Goal: Task Accomplishment & Management: Use online tool/utility

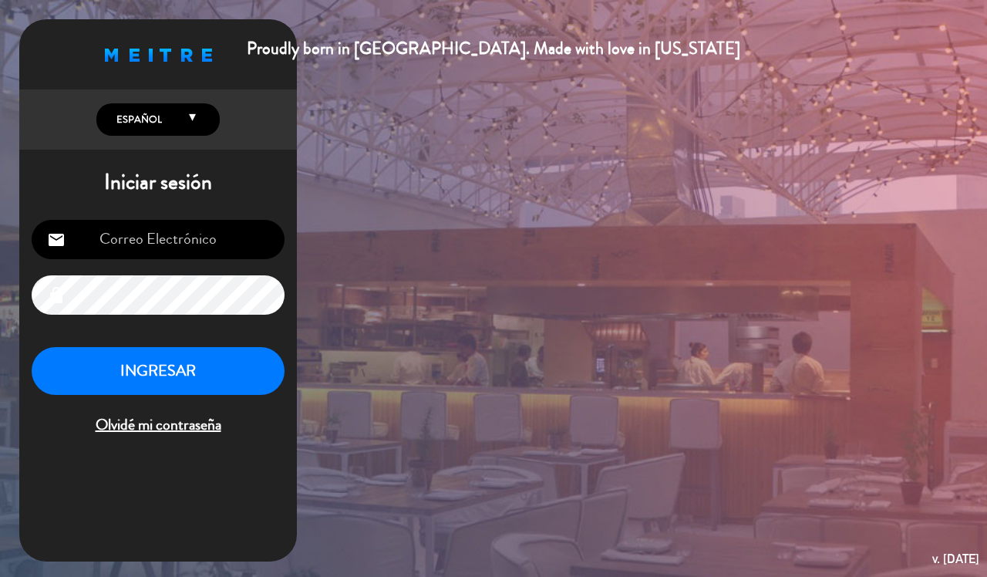
type input "[EMAIL_ADDRESS][DOMAIN_NAME]"
click at [204, 353] on button "INGRESAR" at bounding box center [158, 371] width 253 height 49
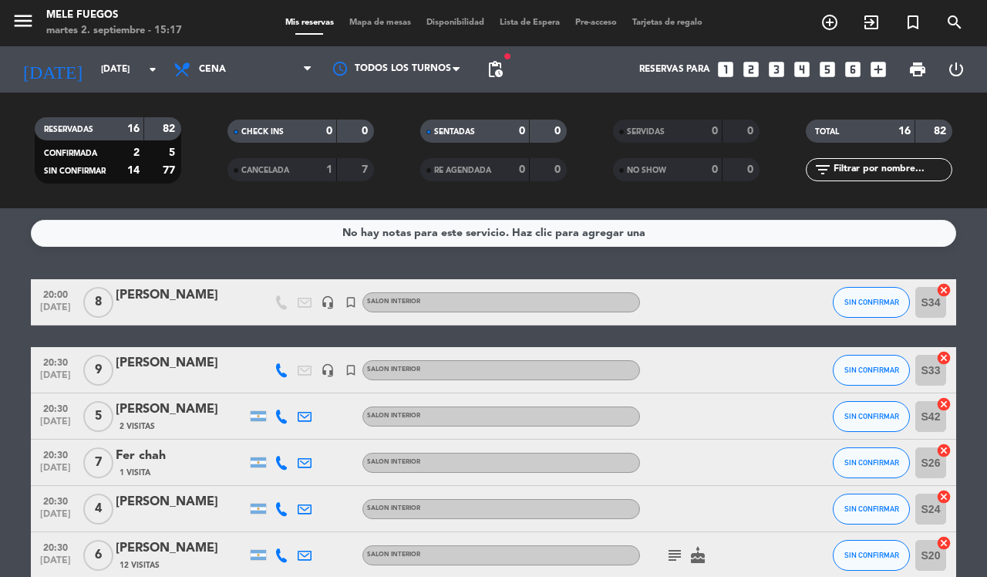
click at [87, 89] on div "[DATE] [DATE] arrow_drop_down" at bounding box center [89, 69] width 154 height 46
click at [93, 78] on input "[DATE]" at bounding box center [154, 69] width 123 height 26
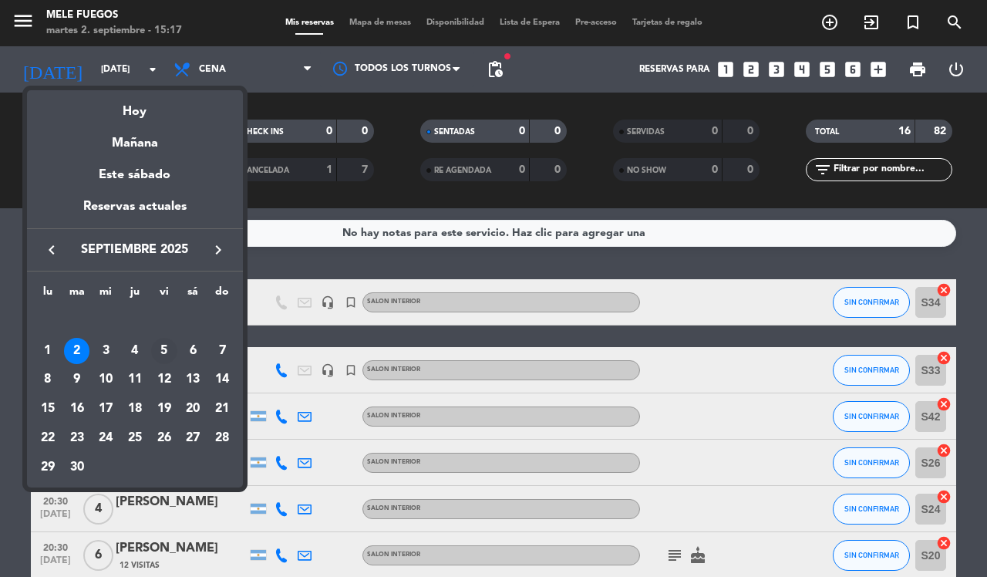
click at [155, 339] on td "5" at bounding box center [164, 350] width 29 height 29
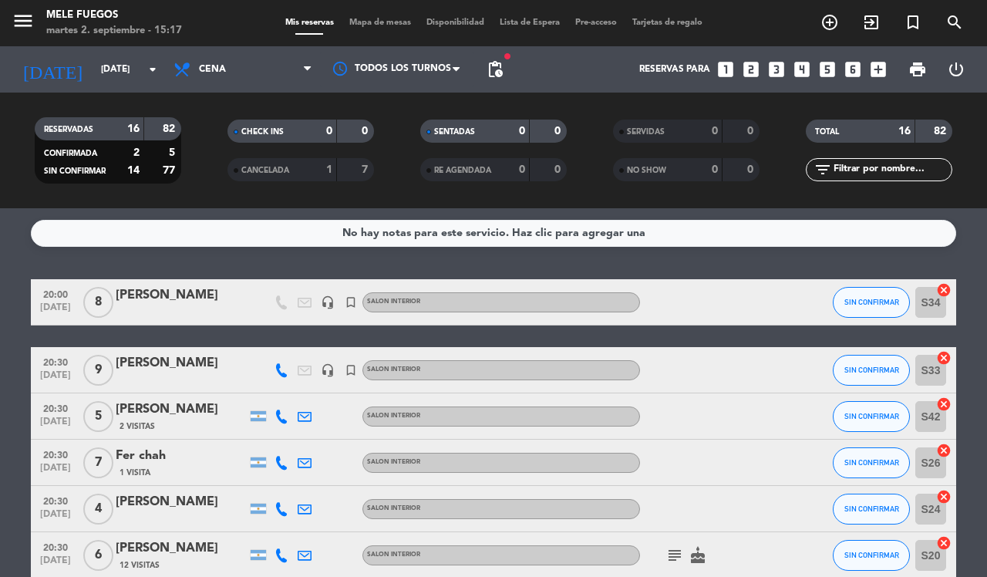
type input "[DATE]"
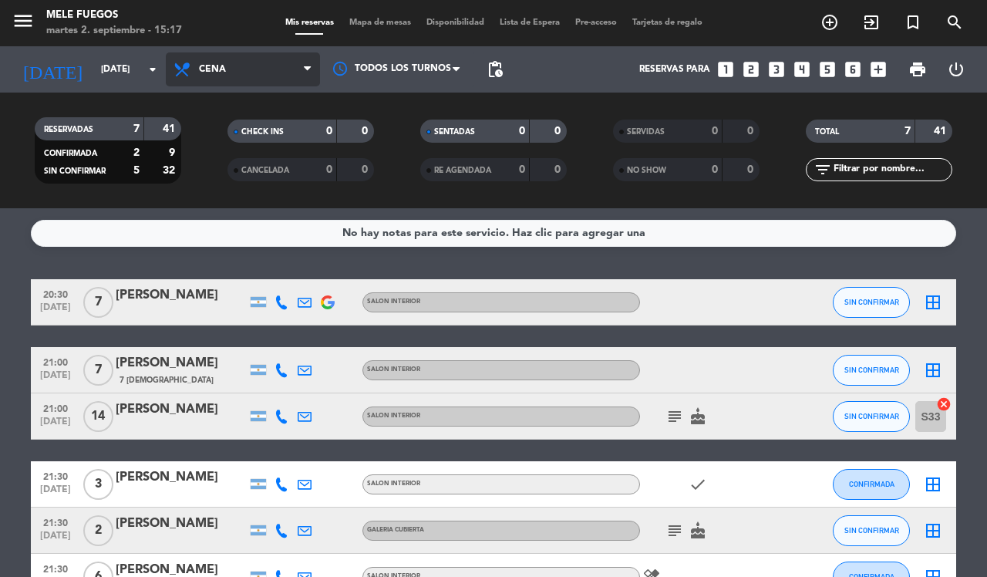
click at [212, 82] on span "Cena" at bounding box center [243, 69] width 154 height 34
click at [245, 132] on div "menu Mele Fuegos [DATE] 2. septiembre - 15:17 Mis reservas Mapa de mesas Dispon…" at bounding box center [493, 104] width 987 height 208
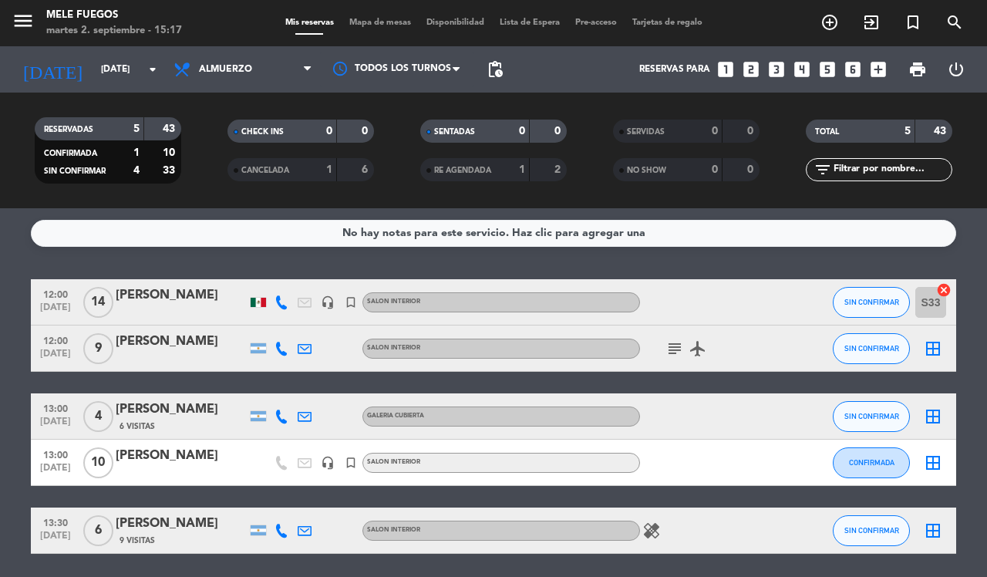
click at [928, 459] on icon "border_all" at bounding box center [933, 462] width 19 height 19
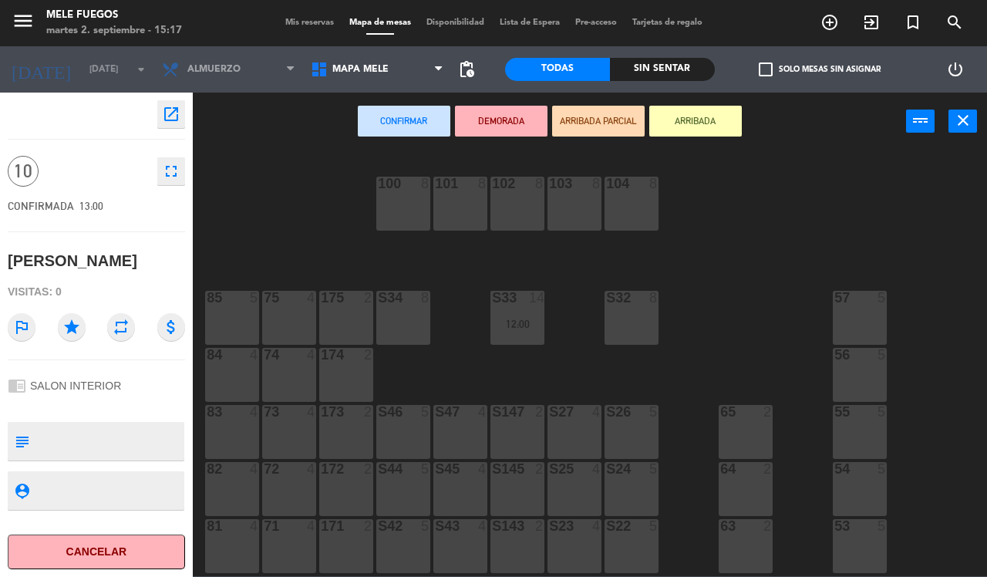
click at [399, 439] on div "S46 5" at bounding box center [403, 432] width 54 height 54
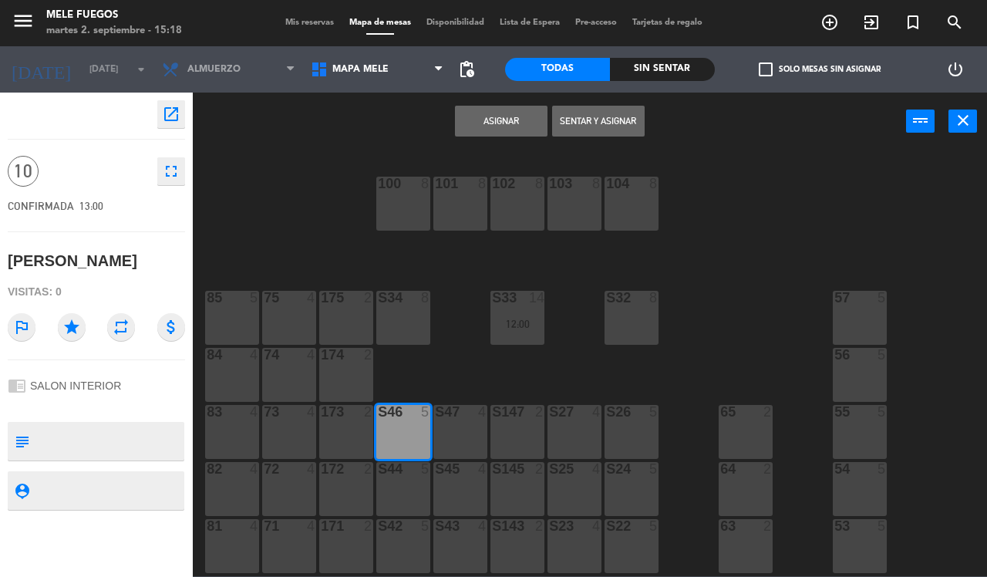
drag, startPoint x: 474, startPoint y: 420, endPoint x: 483, endPoint y: 421, distance: 8.5
click at [474, 421] on div "S47 4" at bounding box center [460, 432] width 54 height 54
click at [510, 428] on div "S147 2" at bounding box center [517, 432] width 54 height 54
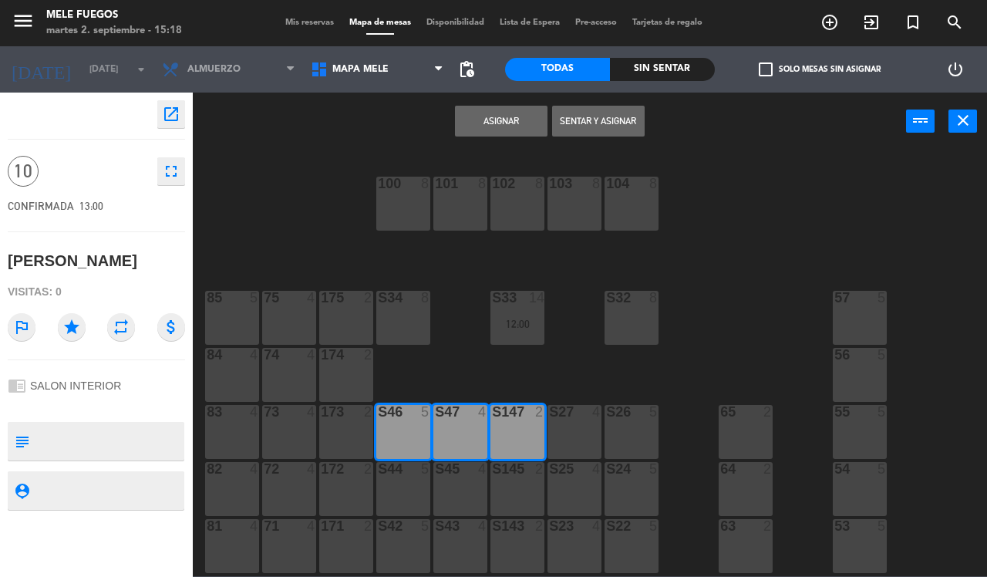
click at [507, 128] on button "Asignar" at bounding box center [501, 121] width 93 height 31
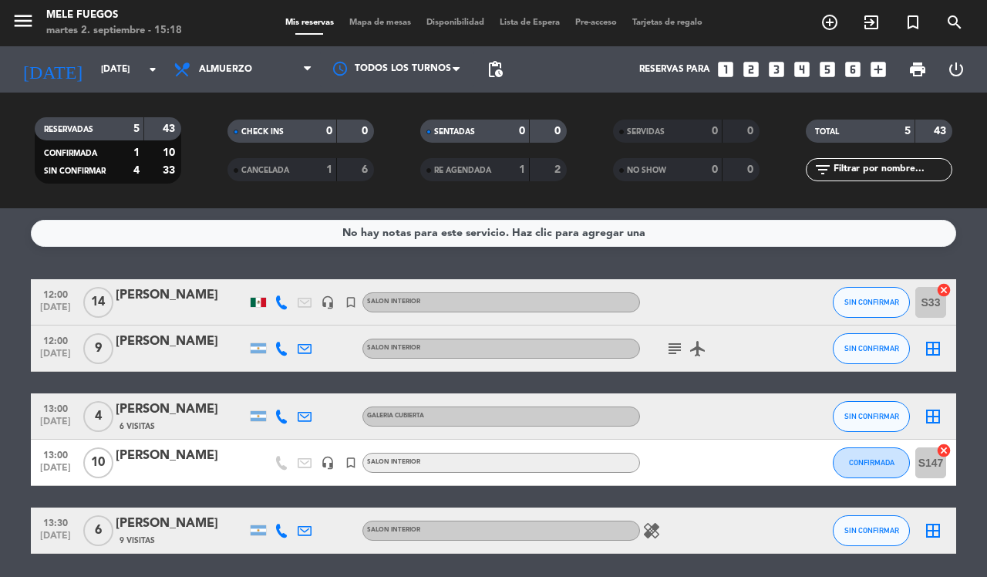
click at [163, 473] on div at bounding box center [181, 472] width 131 height 12
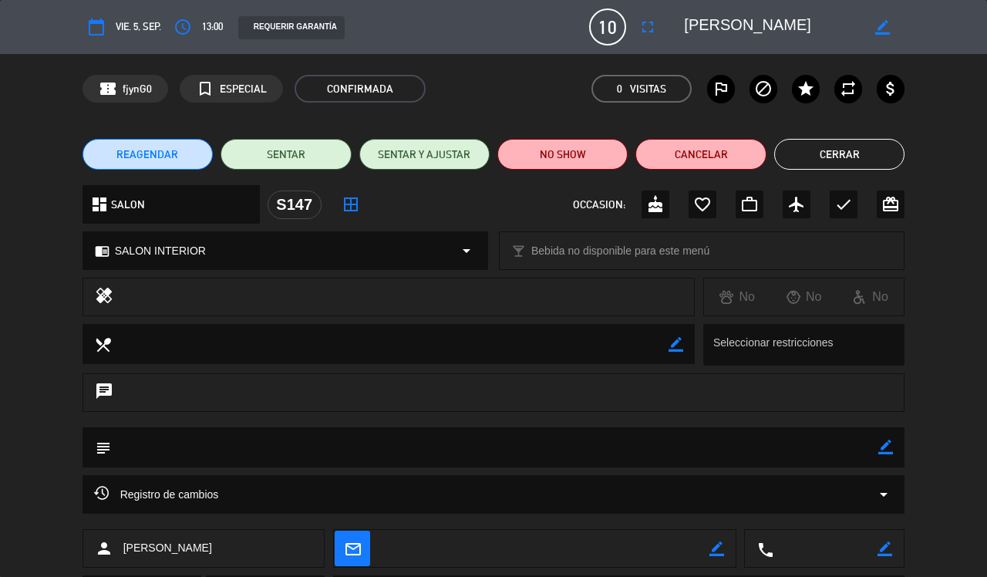
click at [822, 143] on button "Cerrar" at bounding box center [839, 154] width 130 height 31
